Goal: Information Seeking & Learning: Learn about a topic

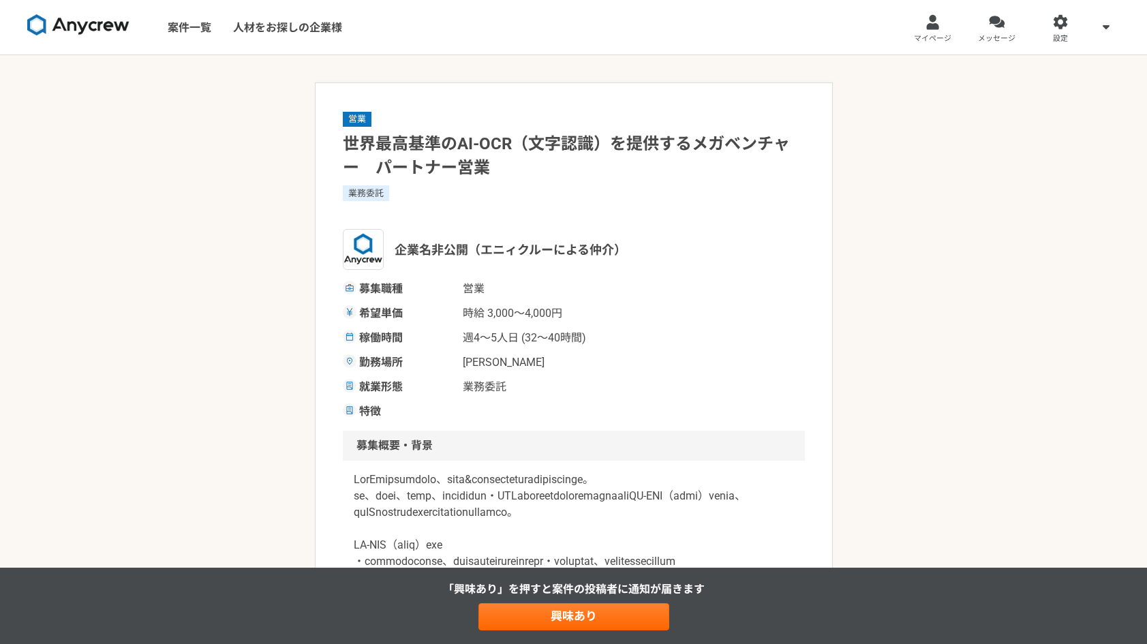
click at [100, 22] on img at bounding box center [78, 25] width 102 height 22
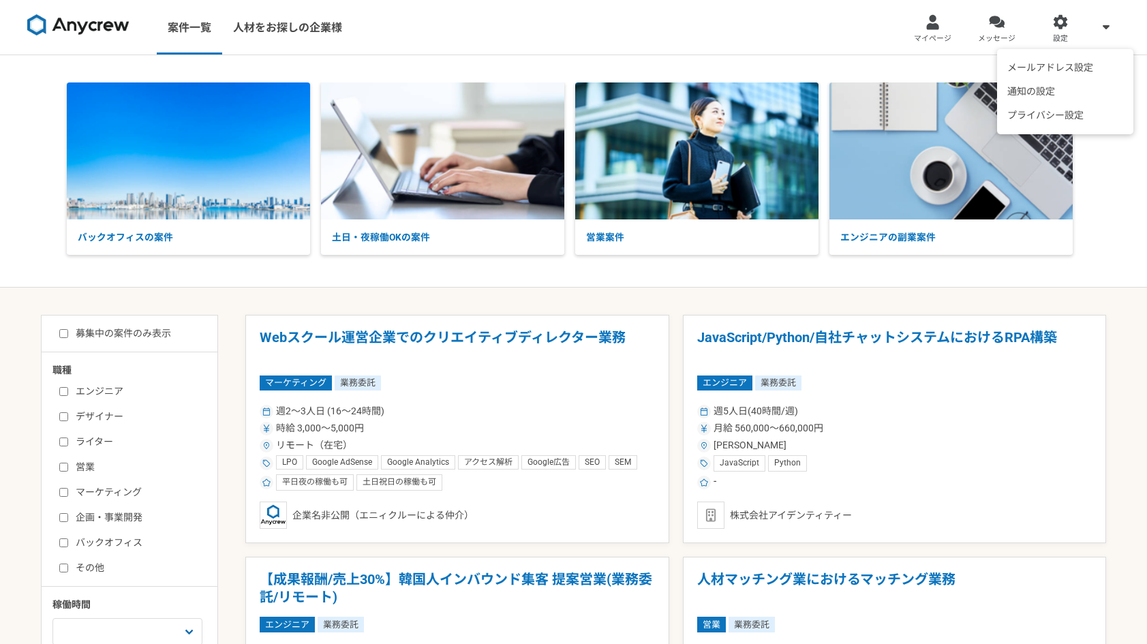
click at [1101, 23] on span at bounding box center [1106, 26] width 16 height 16
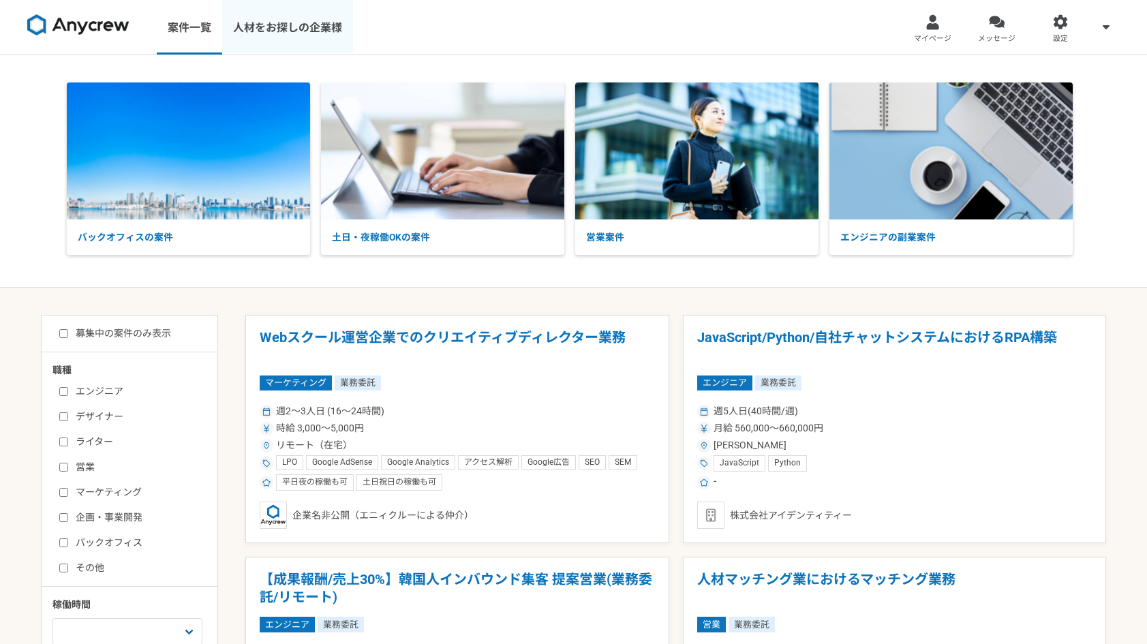
click at [307, 29] on link "人材をお探しの企業様" at bounding box center [287, 27] width 131 height 55
click at [1062, 21] on div at bounding box center [1061, 22] width 16 height 16
click at [271, 25] on link "人材をお探しの企業様" at bounding box center [287, 27] width 131 height 55
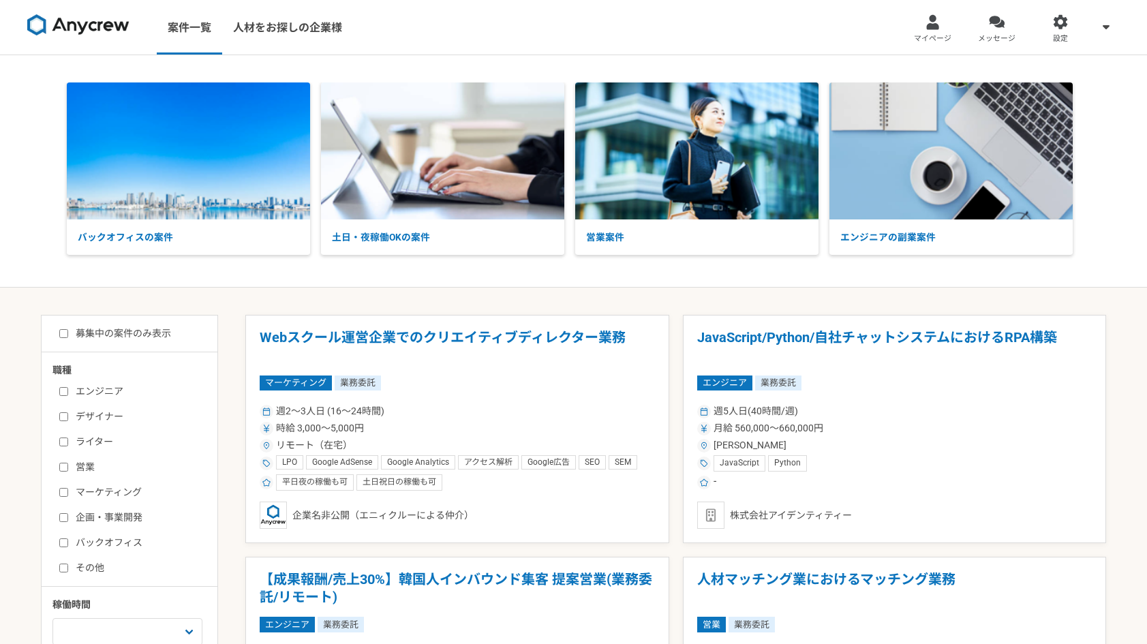
click at [817, 270] on div "バックオフィスの案件 土日・夜稼働OKの案件 営業案件 エンジニアの副業案件" at bounding box center [573, 171] width 1147 height 232
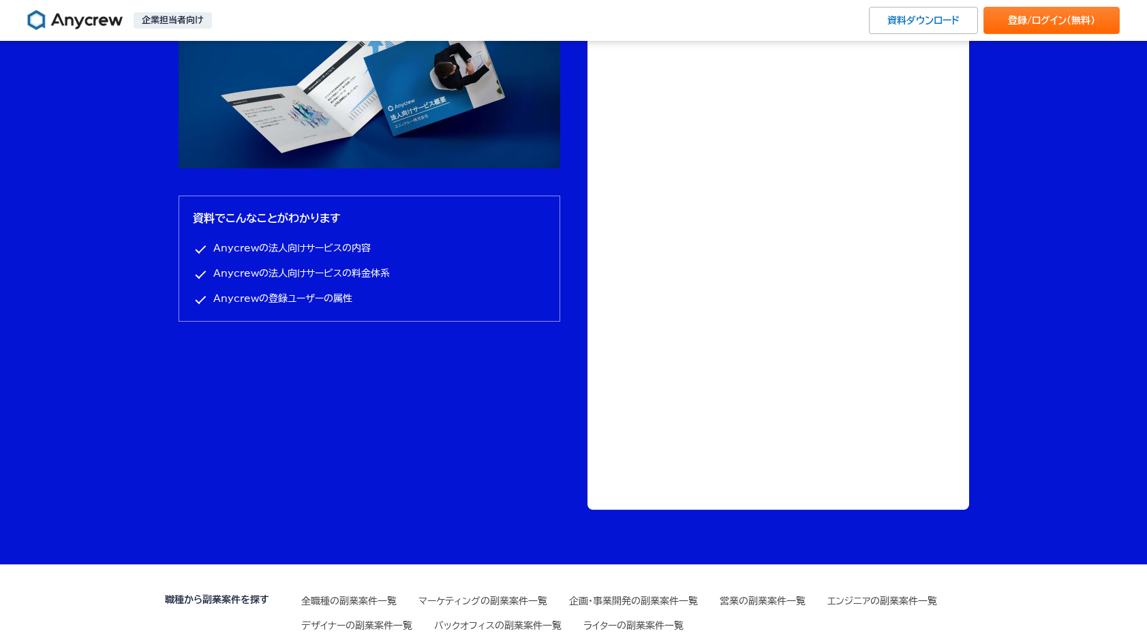
scroll to position [4643, 0]
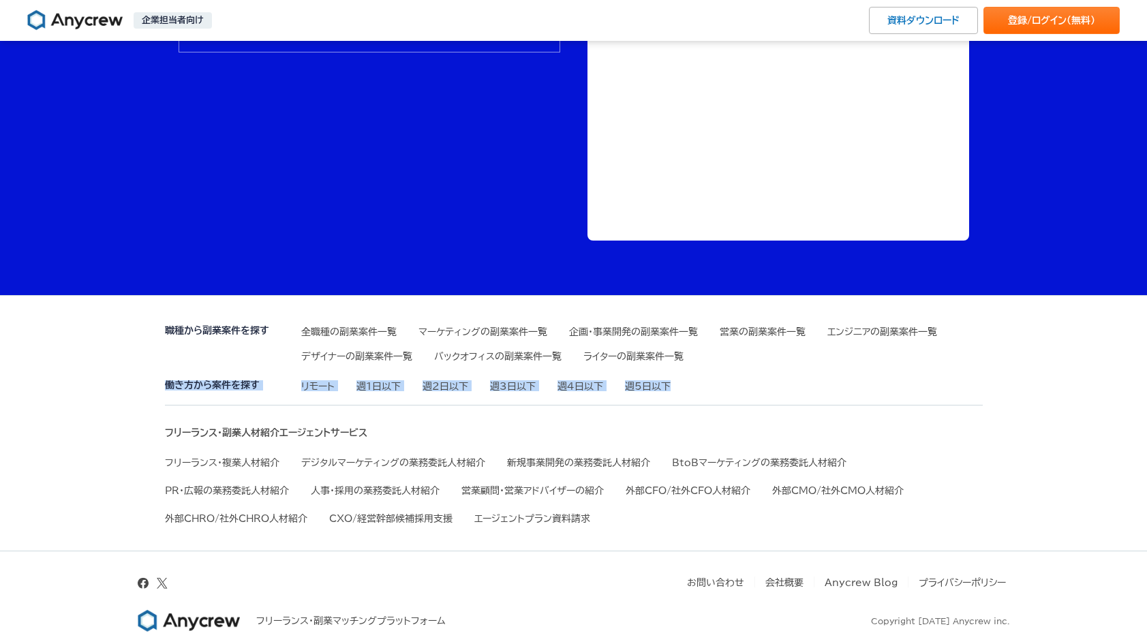
drag, startPoint x: 701, startPoint y: 387, endPoint x: 142, endPoint y: 403, distance: 558.6
click at [149, 391] on div "職種から副業案件を探す 全職種の副業案件一覧 マーケティングの副業案件一覧 企画・事業開発の副業案件一覧 営業の副業案件一覧 エンジニアの副業案件一覧 デザイ…" at bounding box center [573, 469] width 1147 height 348
click at [140, 404] on div "職種から副業案件を探す 全職種の副業案件一覧 マーケティングの副業案件一覧 企画・事業開発の副業案件一覧 営業の副業案件一覧 エンジニアの副業案件一覧 デザイ…" at bounding box center [573, 469] width 1147 height 348
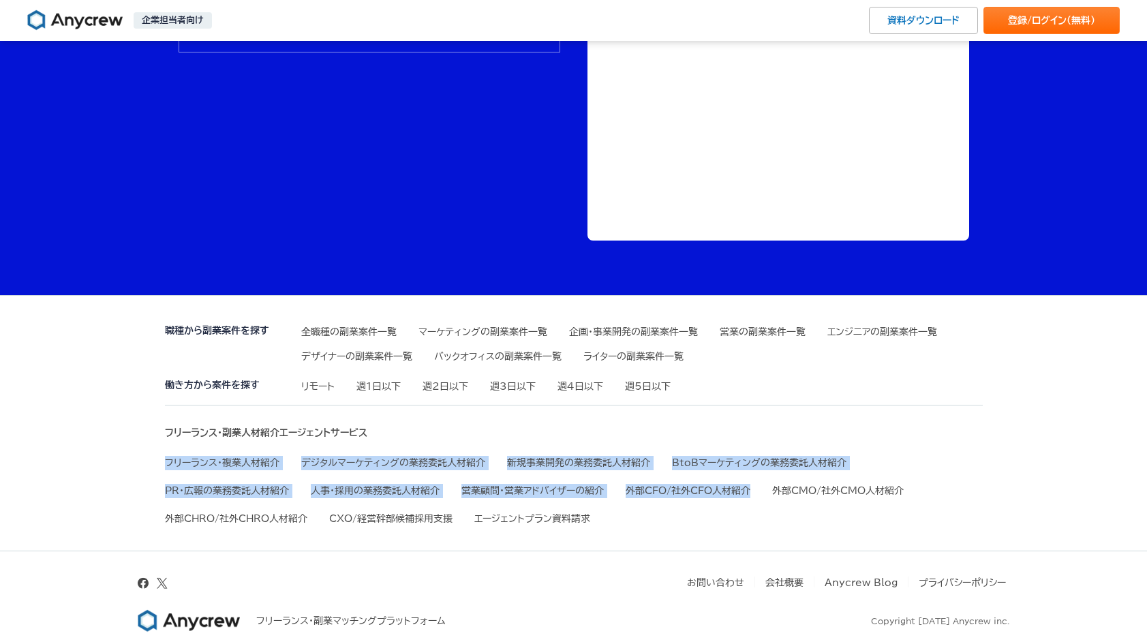
drag, startPoint x: 132, startPoint y: 452, endPoint x: 939, endPoint y: 455, distance: 807.9
click at [935, 458] on div "職種から副業案件を探す 全職種の副業案件一覧 マーケティングの副業案件一覧 企画・事業開発の副業案件一覧 営業の副業案件一覧 エンジニアの副業案件一覧 デザイ…" at bounding box center [573, 469] width 1147 height 348
click at [1085, 462] on div "職種から副業案件を探す 全職種の副業案件一覧 マーケティングの副業案件一覧 企画・事業開発の副業案件一覧 営業の副業案件一覧 エンジニアの副業案件一覧 デザイ…" at bounding box center [573, 469] width 1147 height 348
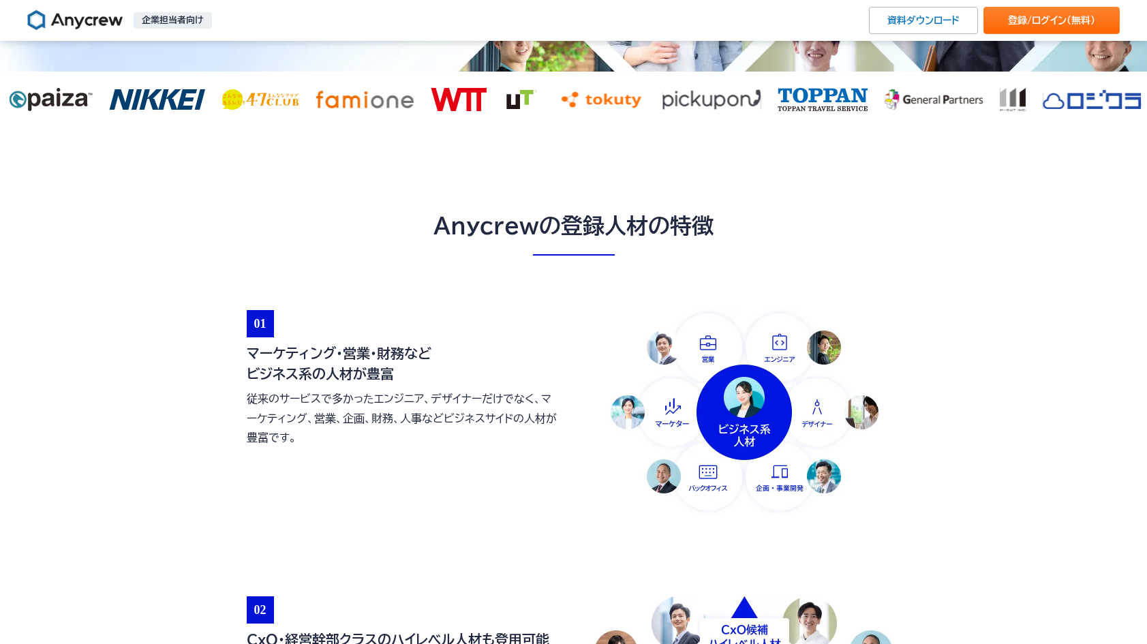
scroll to position [0, 0]
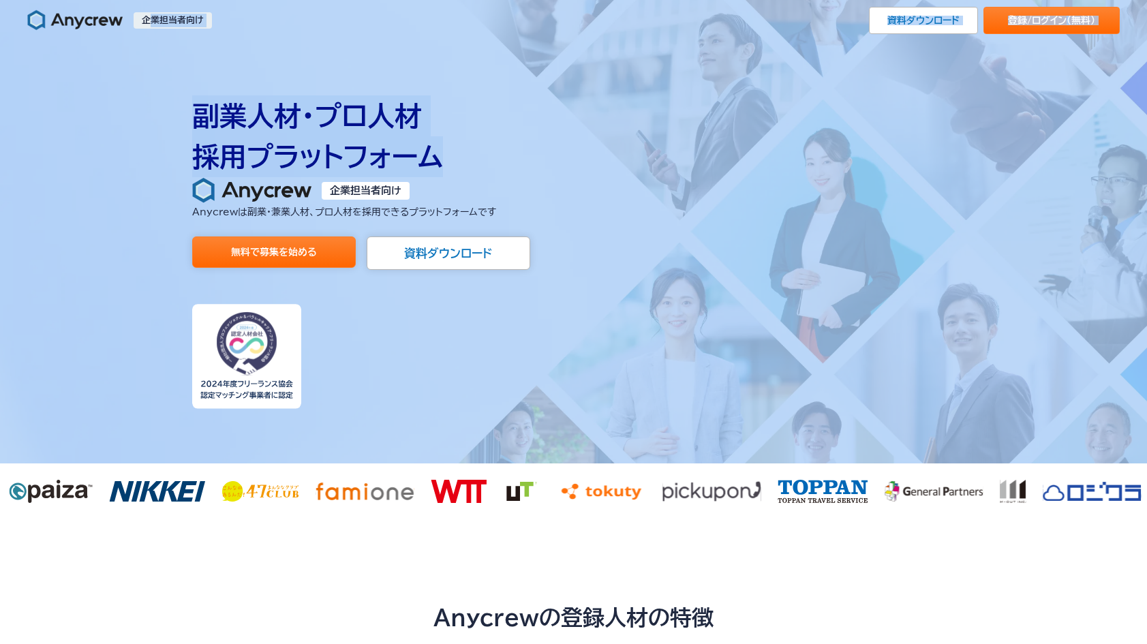
drag, startPoint x: 151, startPoint y: 18, endPoint x: 629, endPoint y: 169, distance: 501.3
click at [616, 168] on header "企業担当者向け 資料ダウンロード 登録/ログイン （無料） 企業担当者向け" at bounding box center [573, 253] width 1147 height 506
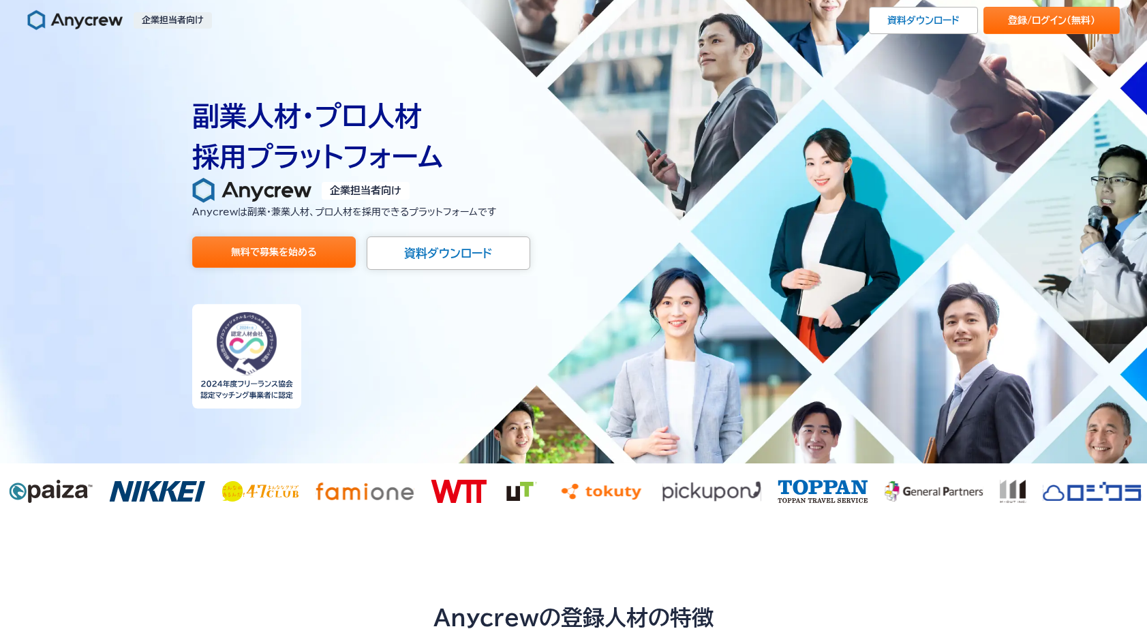
click at [654, 340] on div "副業人材・プロ人材 採用プラットフォーム 企業担当者向け Anycrewは副業・兼業人材、プロ人材を 採用できるプラットフォームです 無料で募集を始める 資料…" at bounding box center [574, 252] width 764 height 314
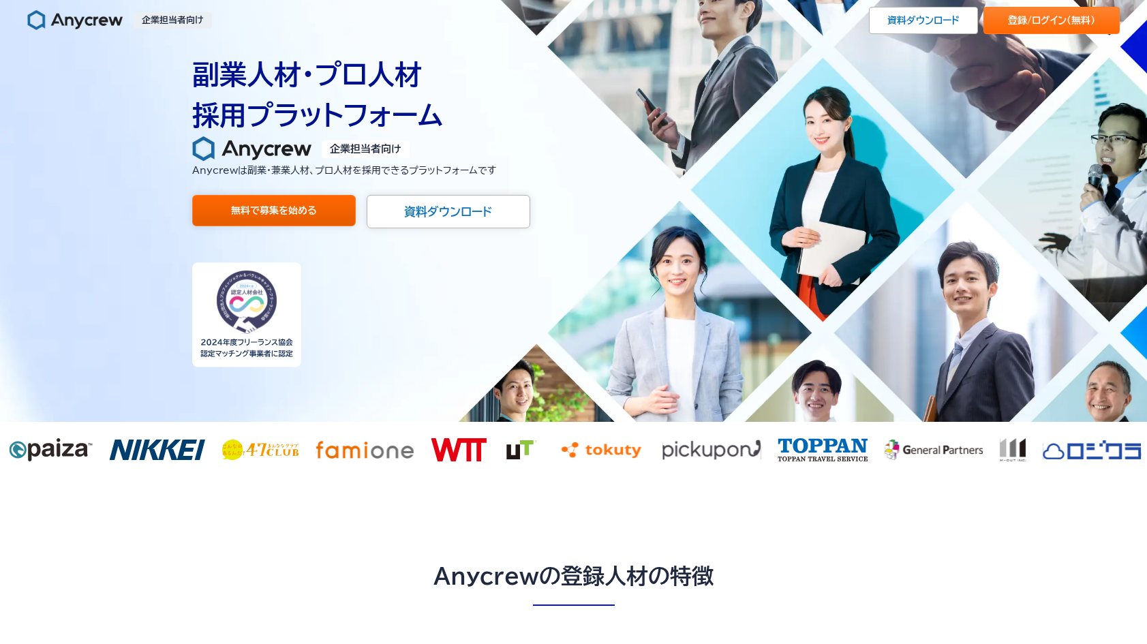
click at [327, 220] on link "無料で募集を始める" at bounding box center [274, 210] width 164 height 31
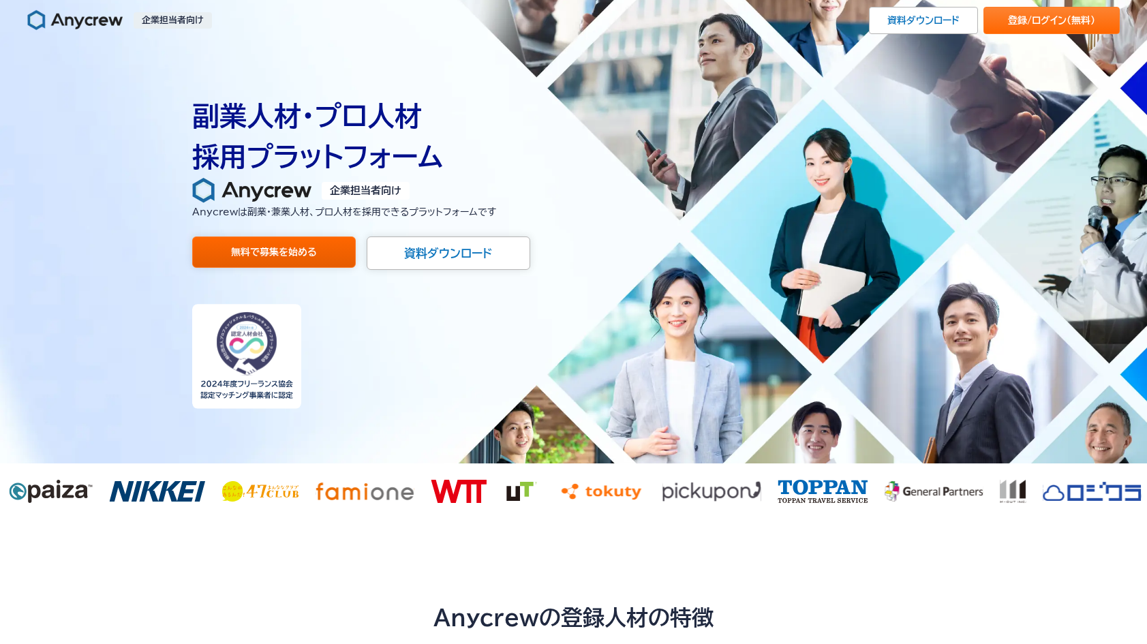
click at [320, 256] on link "無料で募集を始める" at bounding box center [274, 252] width 164 height 31
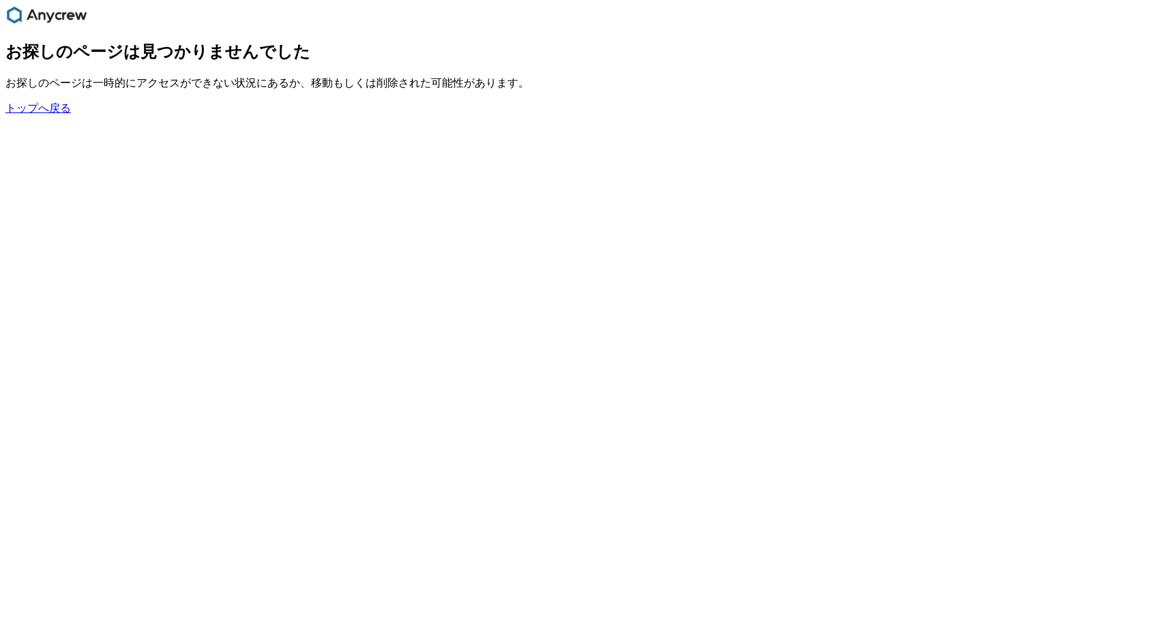
click at [68, 114] on link "トップへ戻る" at bounding box center [37, 108] width 65 height 12
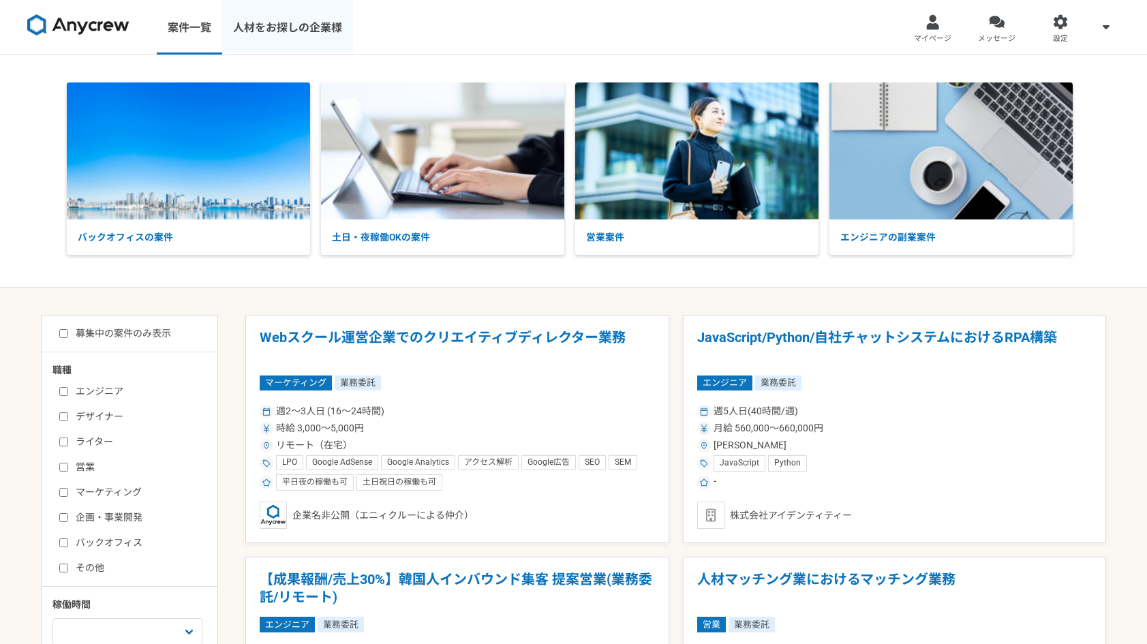
click at [316, 41] on link "人材をお探しの企業様" at bounding box center [287, 27] width 131 height 55
click at [279, 27] on link "人材をお探しの企業様" at bounding box center [287, 27] width 131 height 55
click at [607, 17] on nav "案件一覧 人材をお探しの企業様 マイページ メッセージ 設定" at bounding box center [573, 27] width 1147 height 55
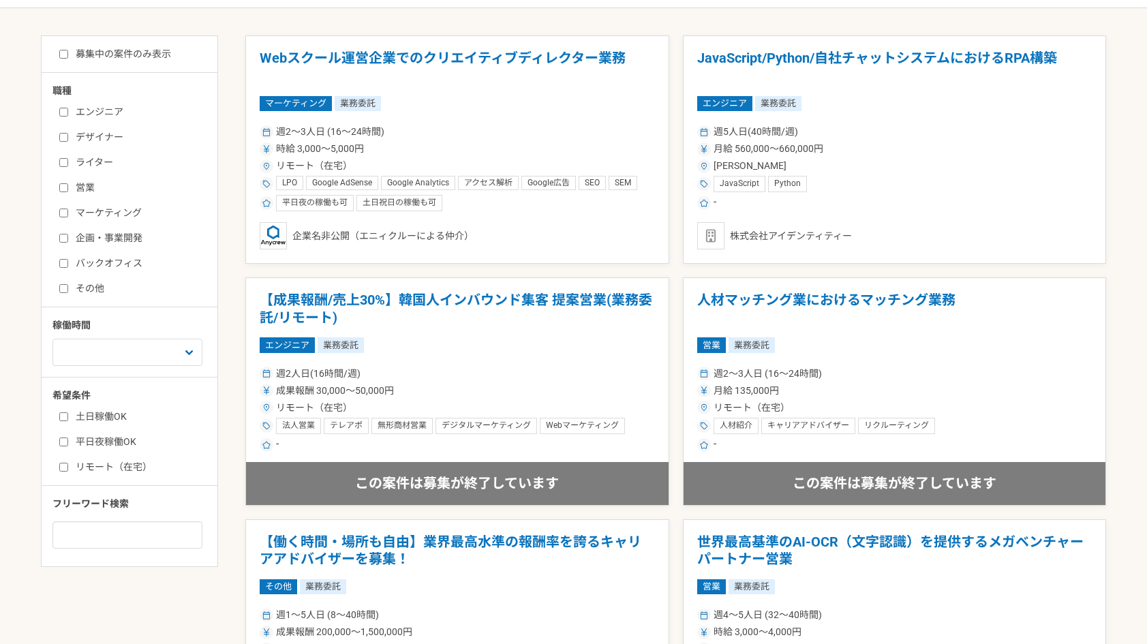
scroll to position [201, 0]
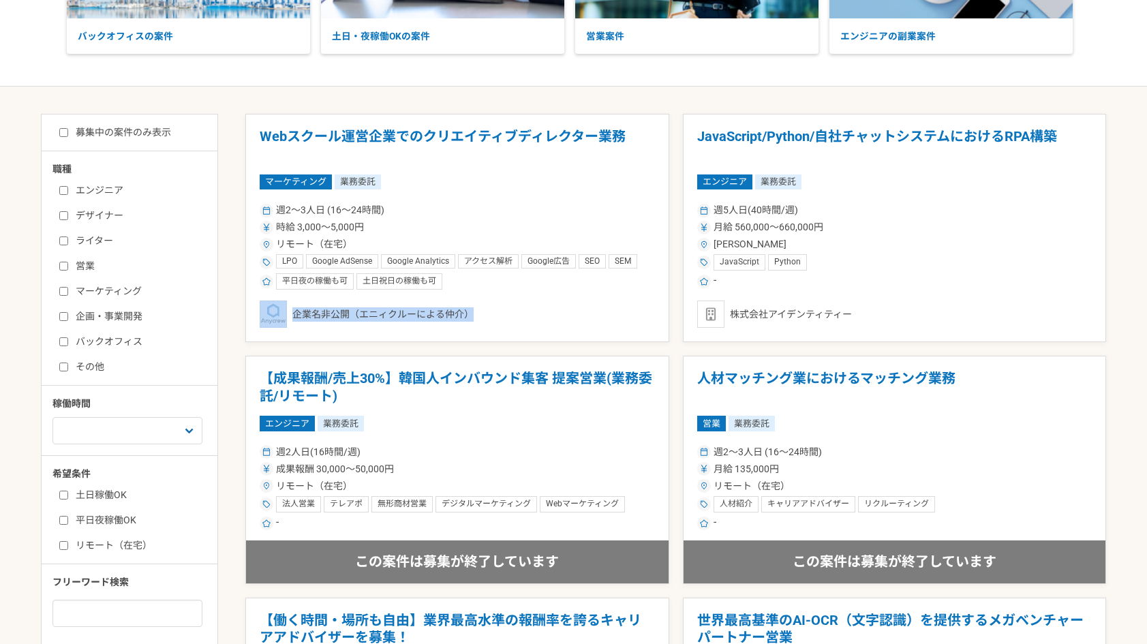
drag, startPoint x: 675, startPoint y: 284, endPoint x: 675, endPoint y: 342, distance: 57.3
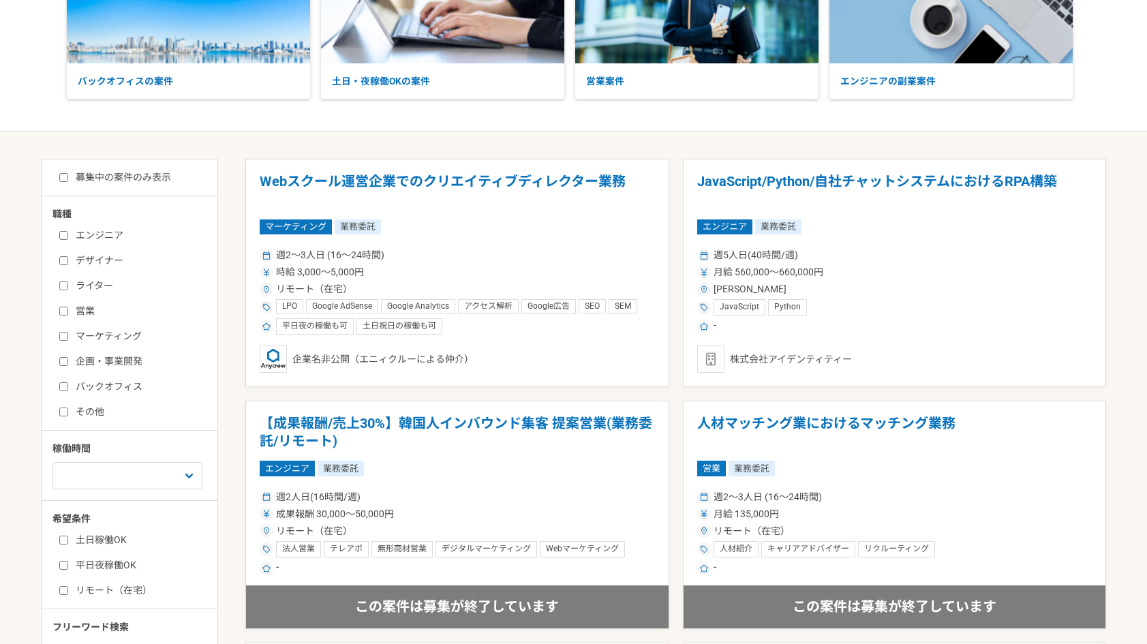
scroll to position [0, 0]
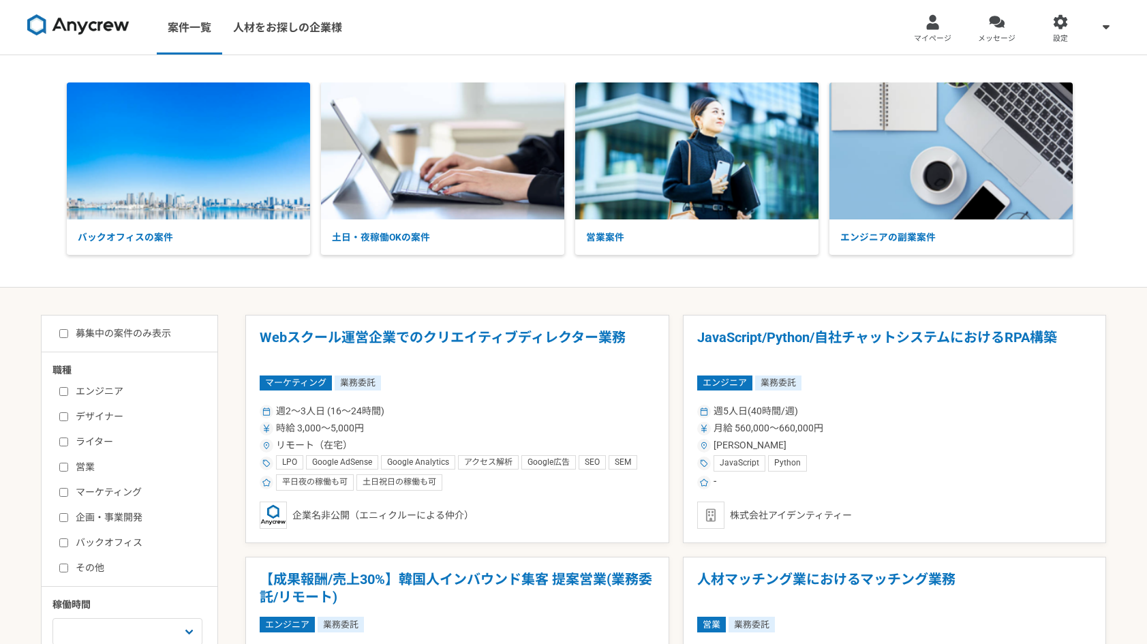
click at [865, 37] on nav "案件一覧 人材をお探しの企業様 マイページ メッセージ 設定" at bounding box center [573, 27] width 1147 height 55
click at [941, 28] on link "マイページ" at bounding box center [933, 27] width 64 height 55
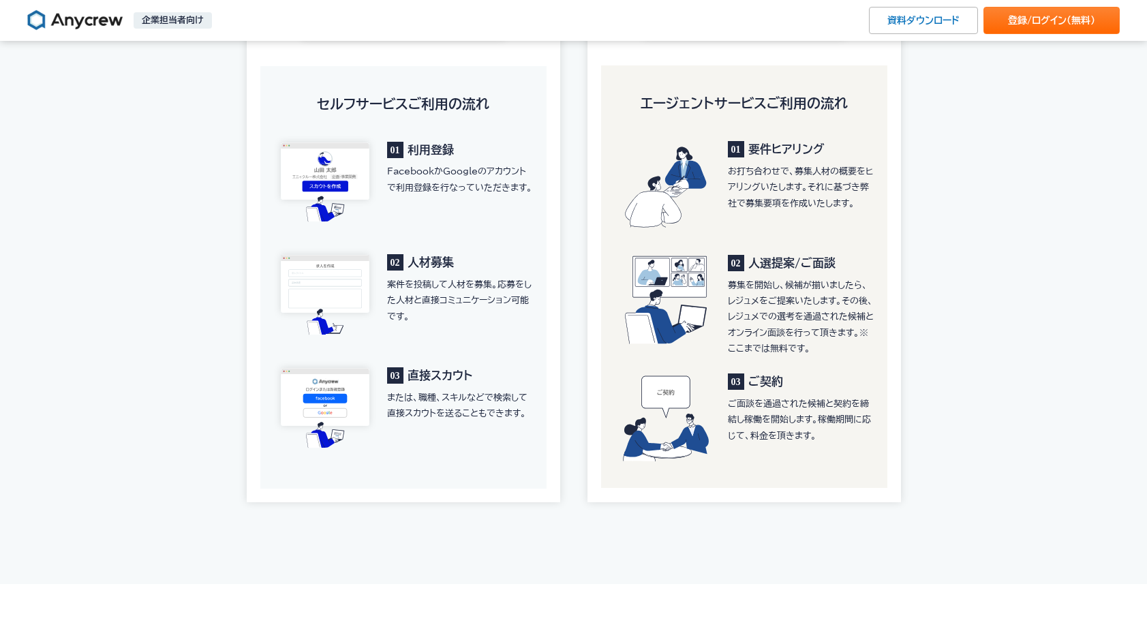
scroll to position [1475, 0]
